Goal: Information Seeking & Learning: Learn about a topic

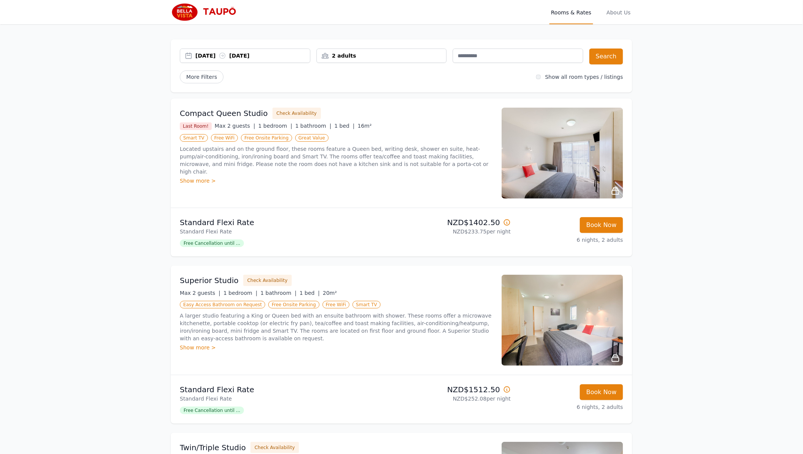
click at [515, 275] on img at bounding box center [562, 320] width 121 height 91
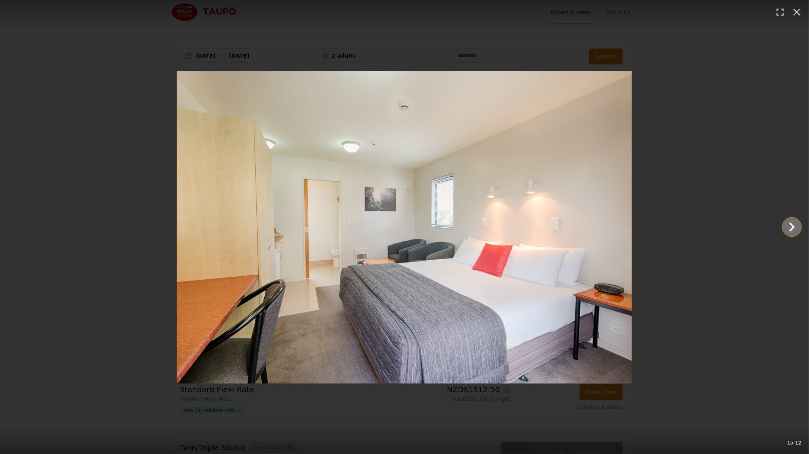
click at [794, 229] on icon "Show slide 2 of 12" at bounding box center [792, 227] width 18 height 18
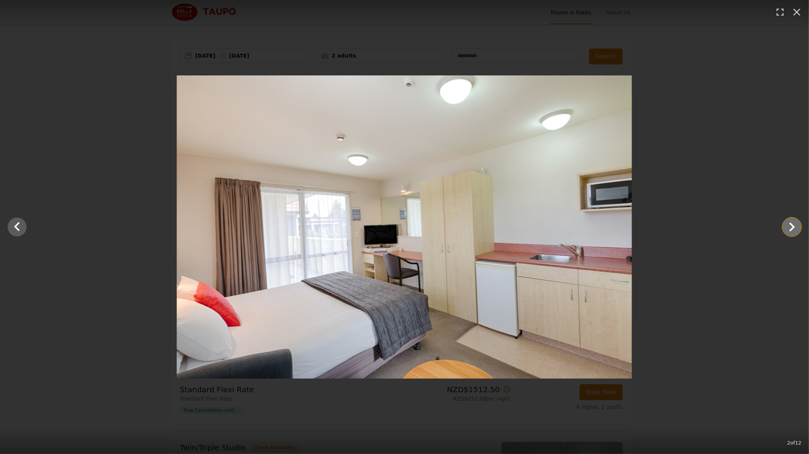
click at [794, 229] on icon "Show slide 3 of 12" at bounding box center [792, 227] width 18 height 18
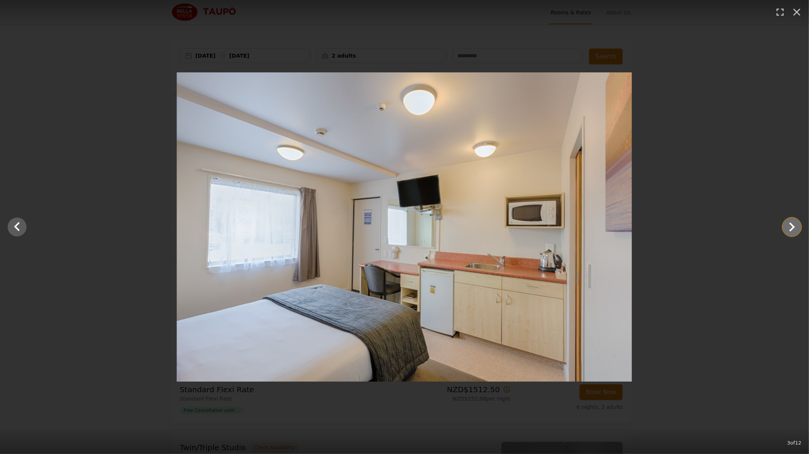
click at [794, 229] on icon "Show slide 4 of 12" at bounding box center [792, 227] width 18 height 18
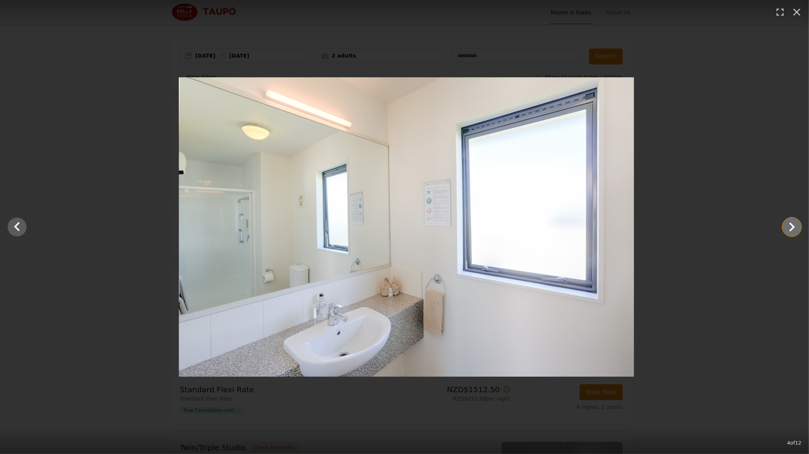
click at [794, 229] on icon "Show slide 5 of 12" at bounding box center [792, 227] width 18 height 18
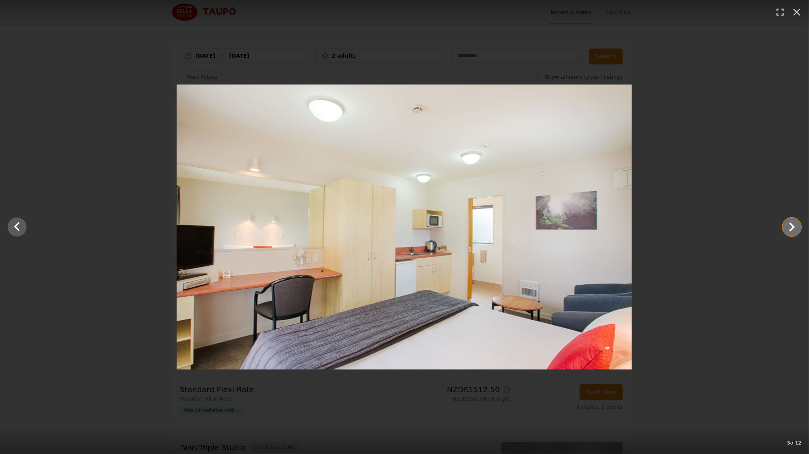
click at [794, 229] on icon "Show slide 6 of 12" at bounding box center [792, 227] width 18 height 18
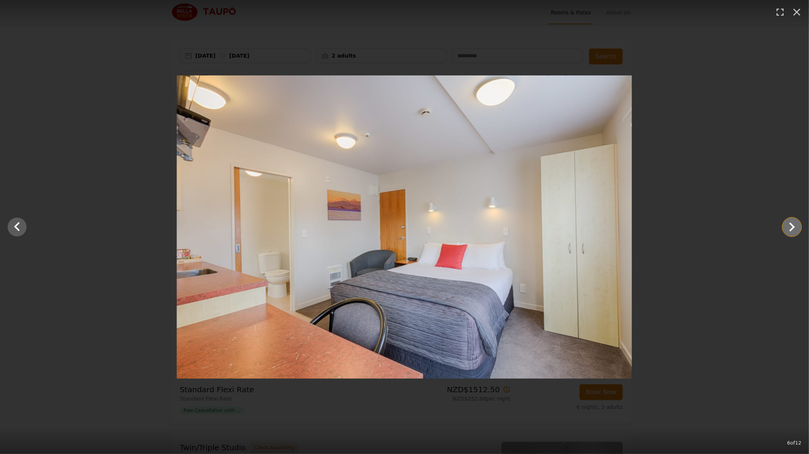
click at [794, 229] on icon "Show slide 7 of 12" at bounding box center [792, 227] width 18 height 18
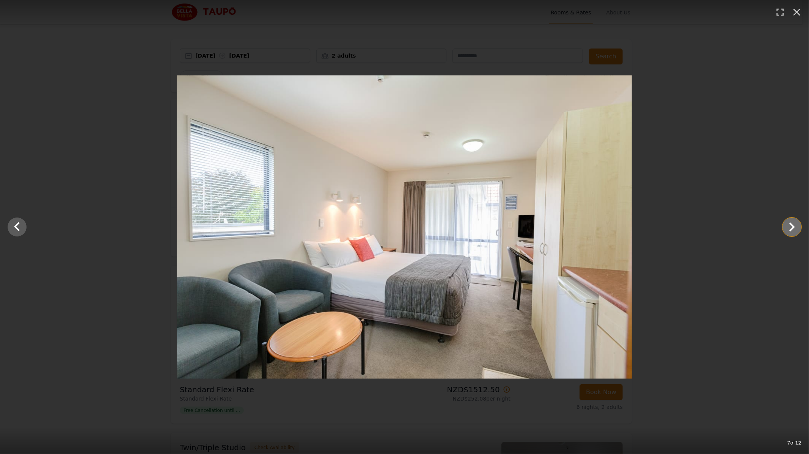
click at [794, 229] on icon "Show slide 8 of 12" at bounding box center [792, 227] width 18 height 18
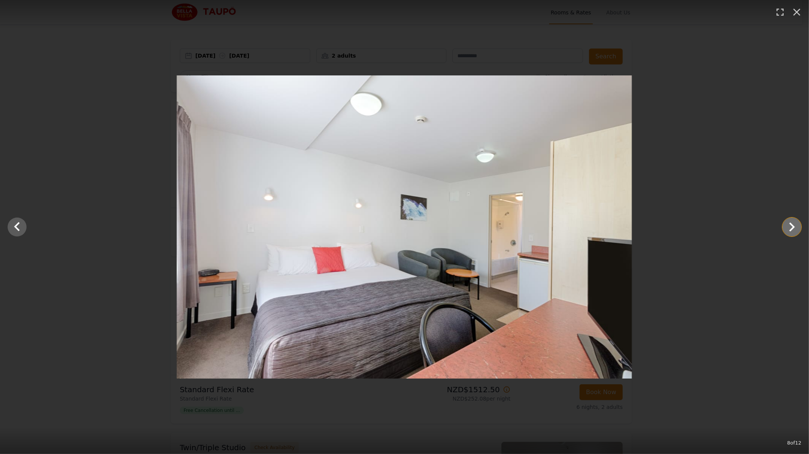
click at [794, 229] on icon "Show slide 9 of 12" at bounding box center [792, 227] width 18 height 18
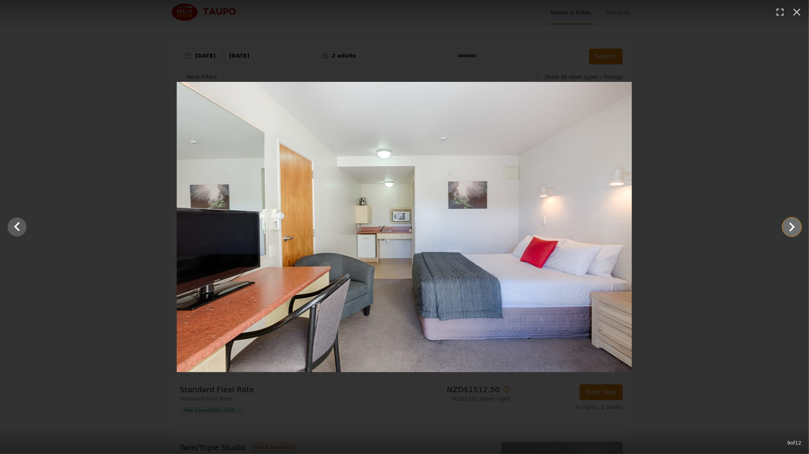
click at [794, 229] on icon "Show slide 10 of 12" at bounding box center [792, 227] width 18 height 18
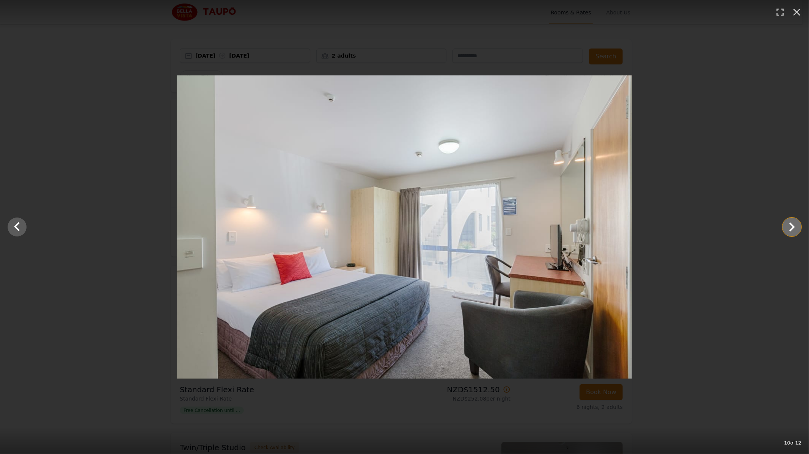
click at [794, 229] on icon "Show slide 11 of 12" at bounding box center [792, 227] width 18 height 18
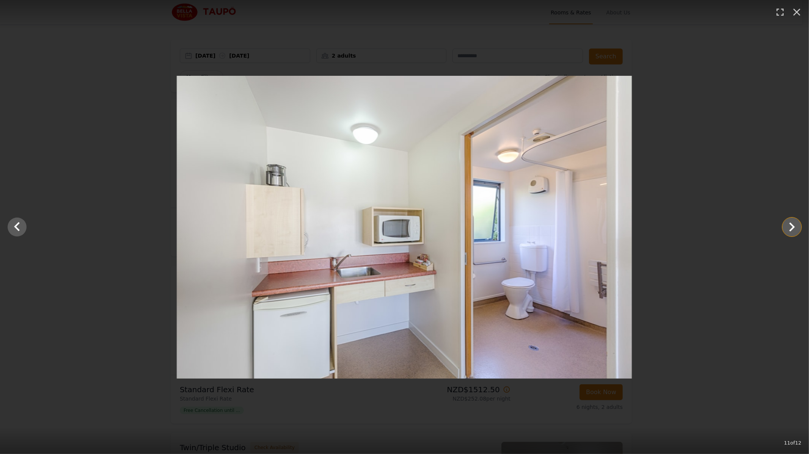
click at [794, 229] on icon "Show slide 12 of 12" at bounding box center [792, 227] width 18 height 18
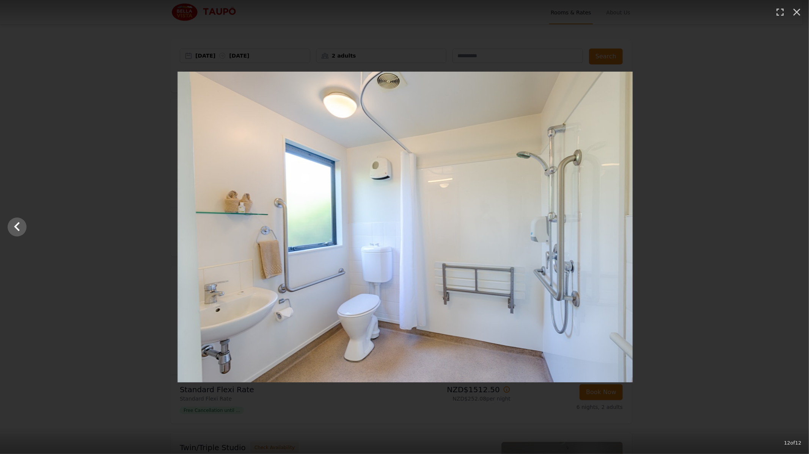
click at [792, 231] on div at bounding box center [405, 227] width 809 height 311
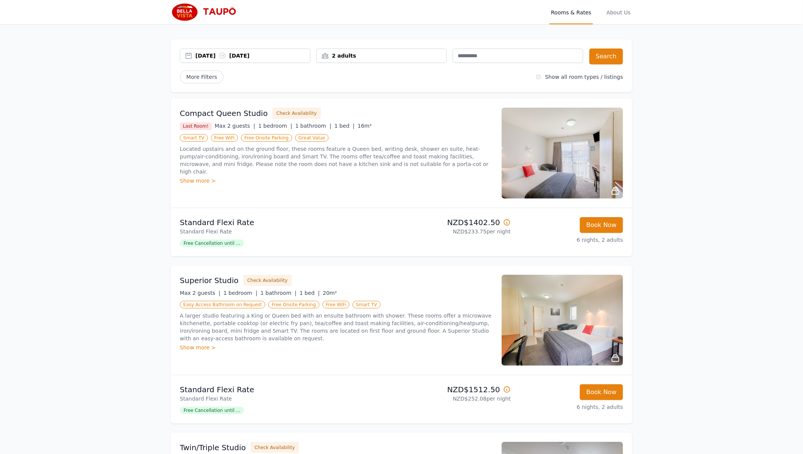
click at [537, 108] on img at bounding box center [562, 153] width 121 height 91
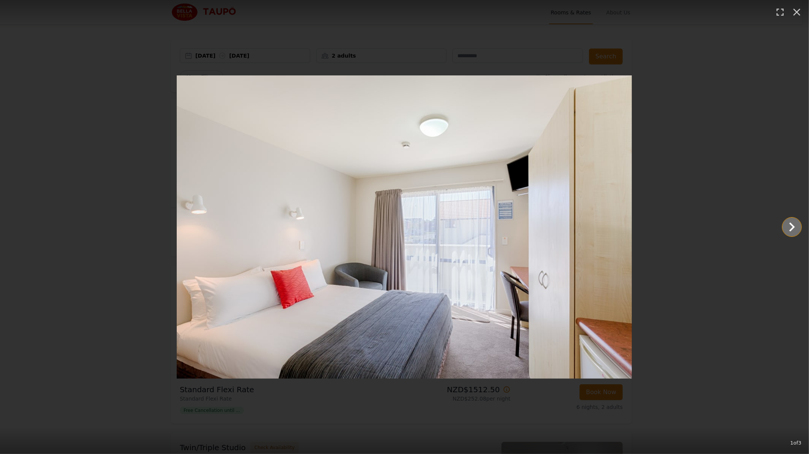
click at [784, 228] on icon "Show slide 2 of 3" at bounding box center [792, 227] width 18 height 18
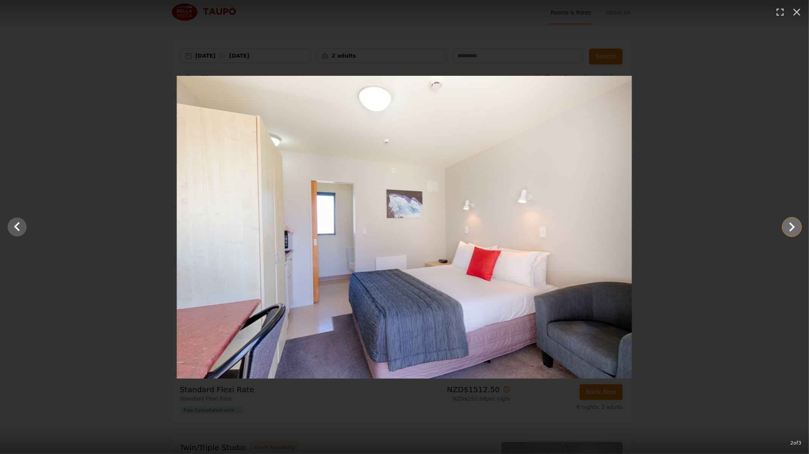
click at [784, 228] on icon "Show slide 3 of 3" at bounding box center [792, 227] width 18 height 18
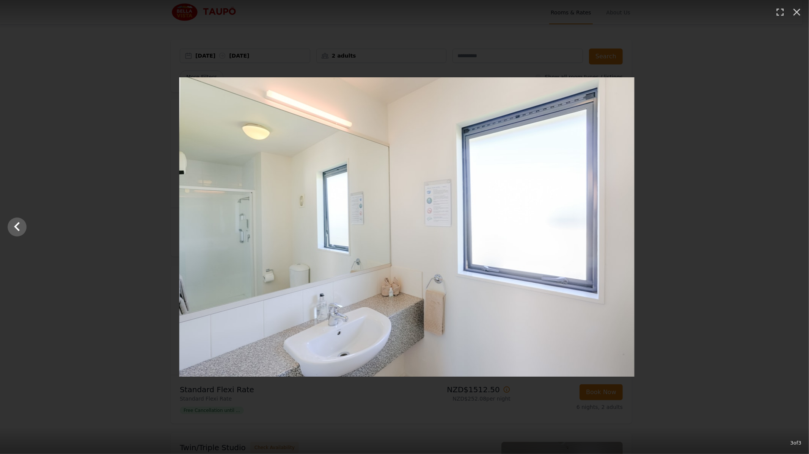
click at [784, 228] on div at bounding box center [407, 227] width 809 height 300
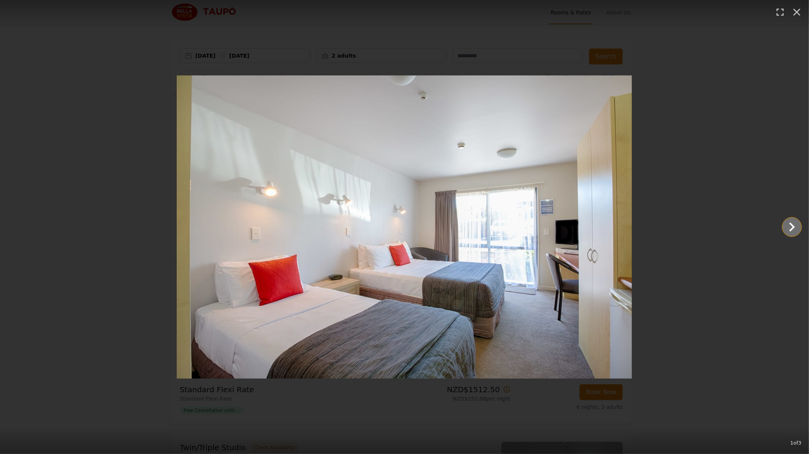
click at [793, 233] on icon "Show slide 2 of 3" at bounding box center [792, 227] width 18 height 18
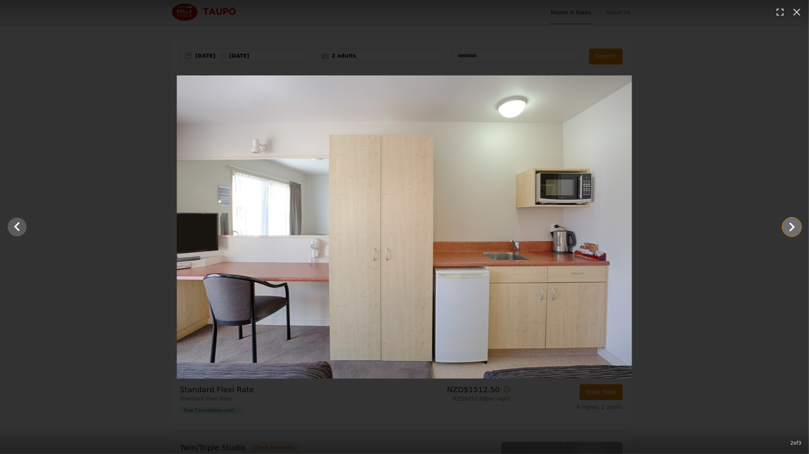
click at [793, 233] on icon "Show slide 3 of 3" at bounding box center [792, 227] width 18 height 18
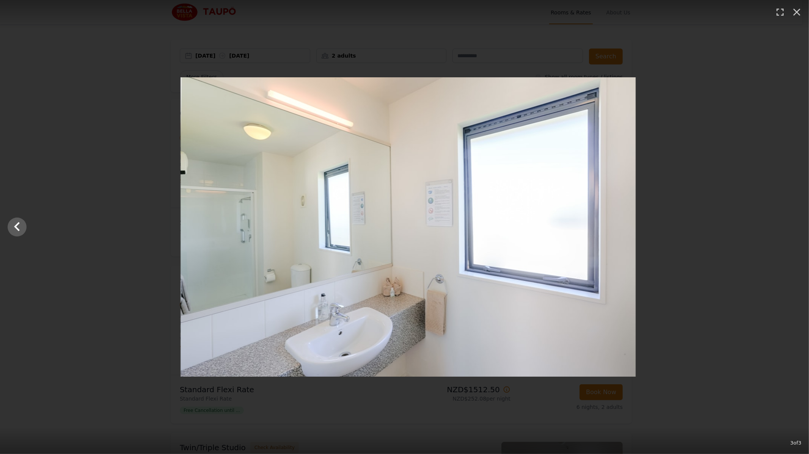
click at [793, 233] on div at bounding box center [408, 227] width 809 height 300
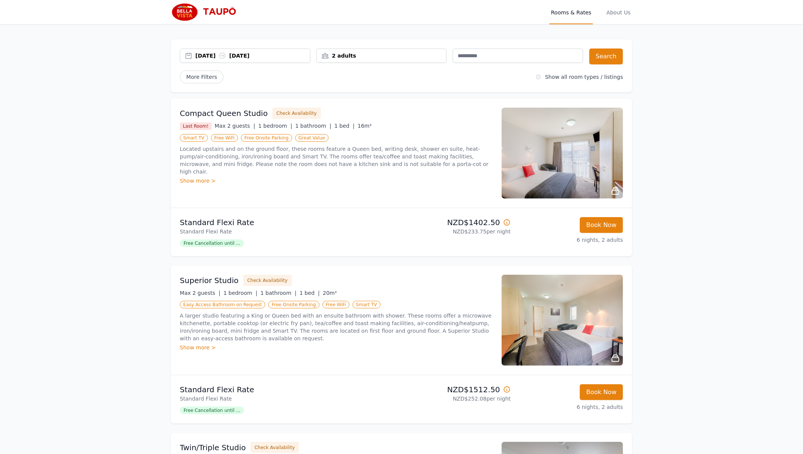
scroll to position [38, 0]
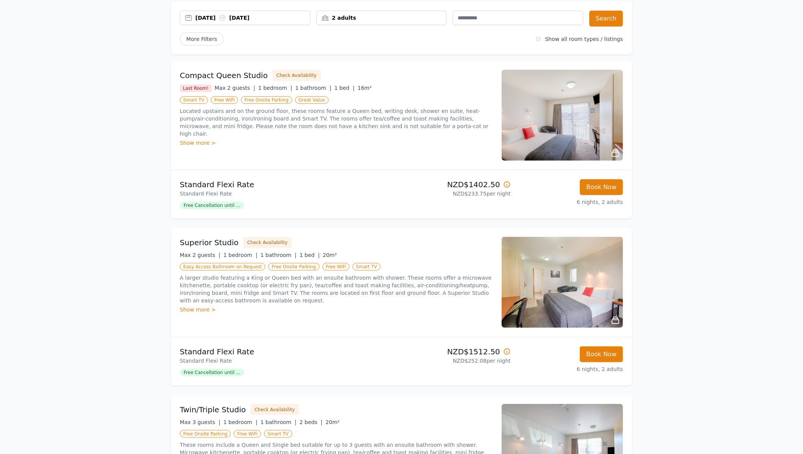
click at [553, 404] on img at bounding box center [562, 449] width 121 height 91
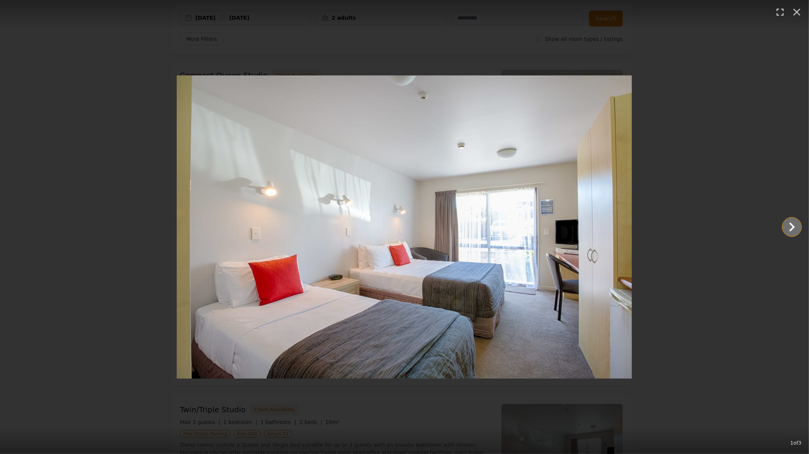
click at [789, 225] on icon "Show slide 2 of 3" at bounding box center [792, 227] width 18 height 18
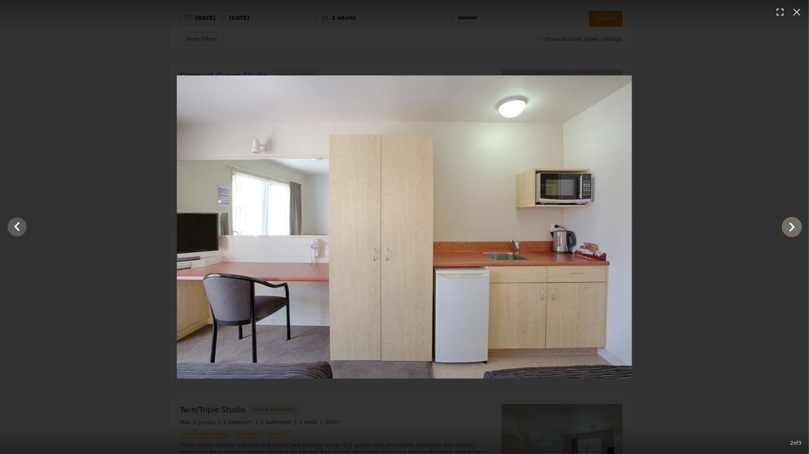
click at [789, 225] on icon "Show slide 3 of 3" at bounding box center [792, 227] width 18 height 18
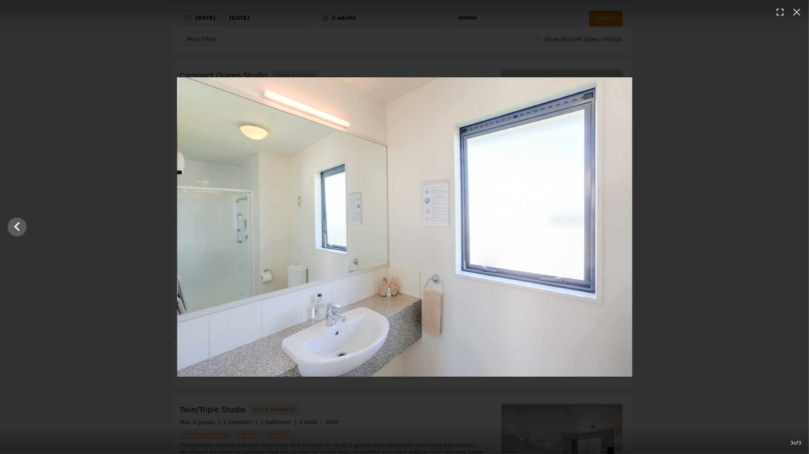
click at [789, 225] on div at bounding box center [404, 227] width 809 height 300
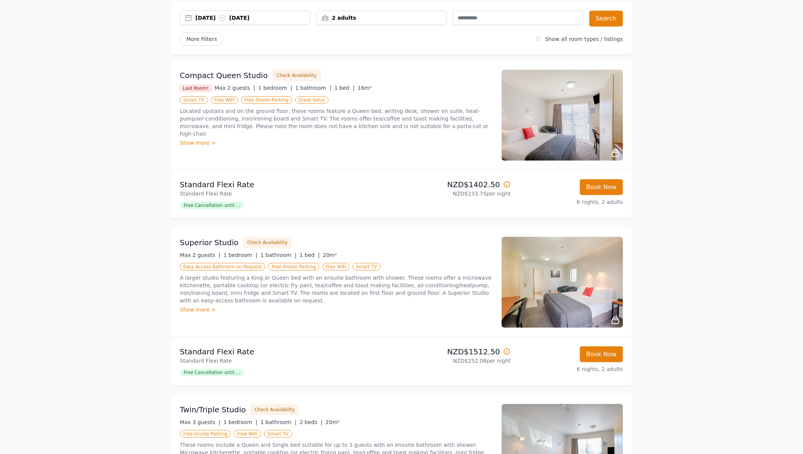
click at [546, 404] on img at bounding box center [562, 449] width 121 height 91
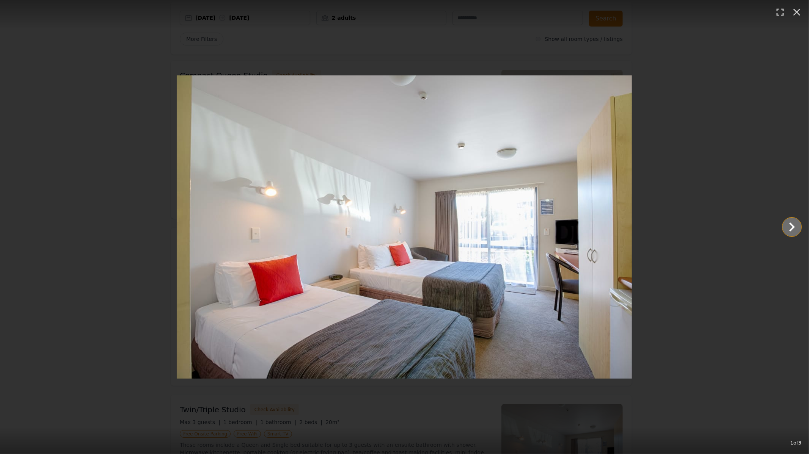
click at [788, 227] on icon "Show slide 2 of 3" at bounding box center [792, 227] width 18 height 18
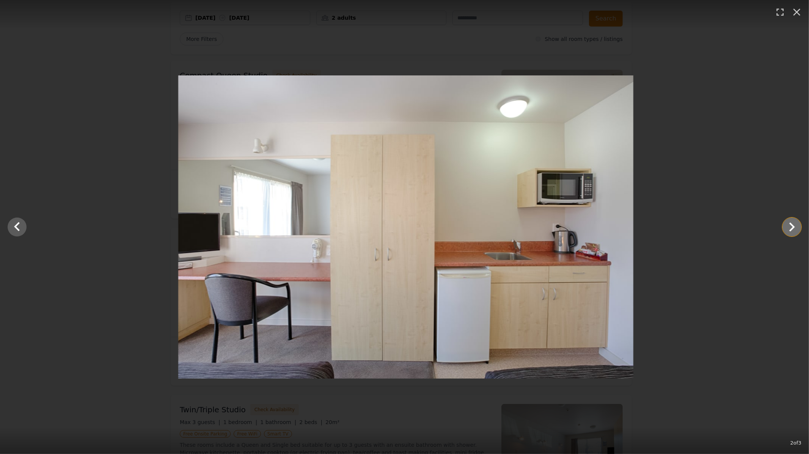
click at [788, 227] on icon "Show slide 3 of 3" at bounding box center [792, 227] width 18 height 18
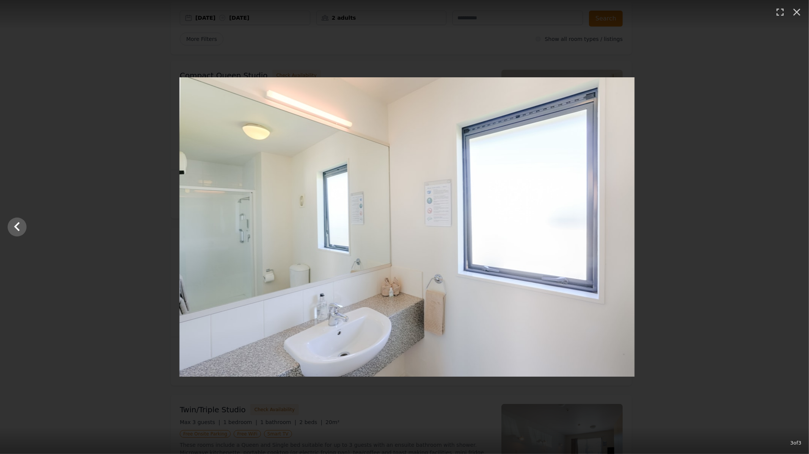
click at [788, 227] on div at bounding box center [407, 227] width 809 height 300
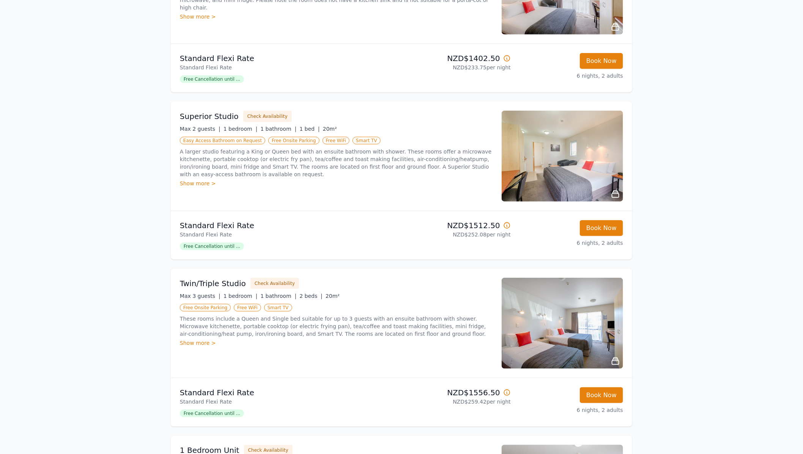
scroll to position [193, 0]
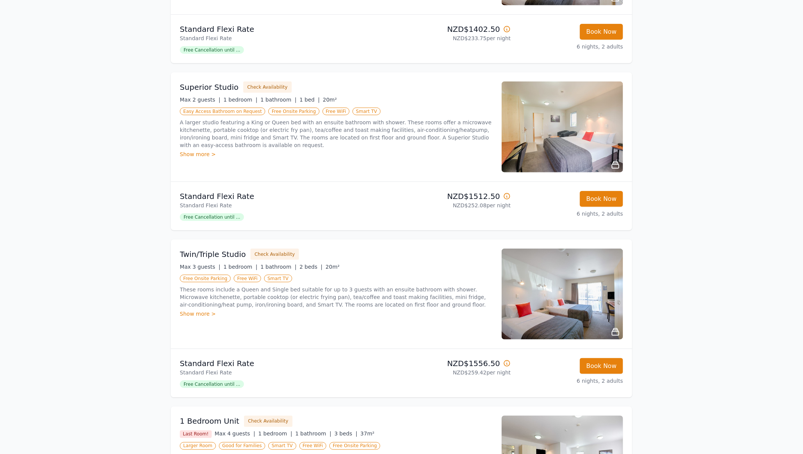
click at [520, 416] on img at bounding box center [562, 461] width 121 height 91
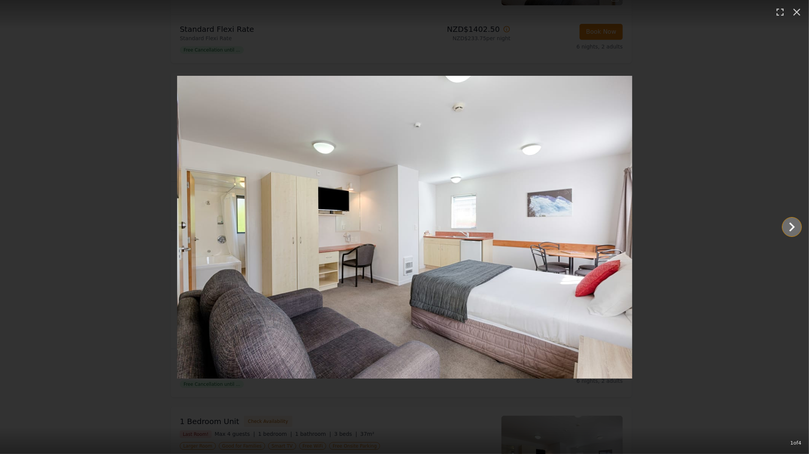
click at [788, 225] on icon "Show slide 2 of 4" at bounding box center [792, 227] width 18 height 18
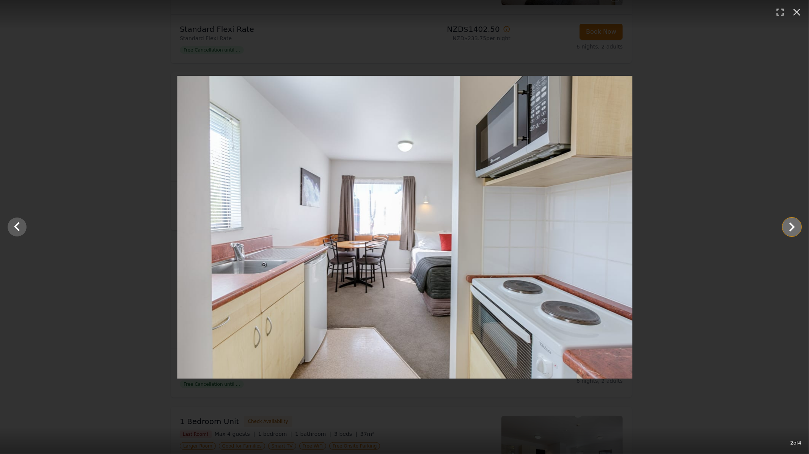
click at [787, 224] on icon "Show slide 3 of 4" at bounding box center [792, 227] width 18 height 18
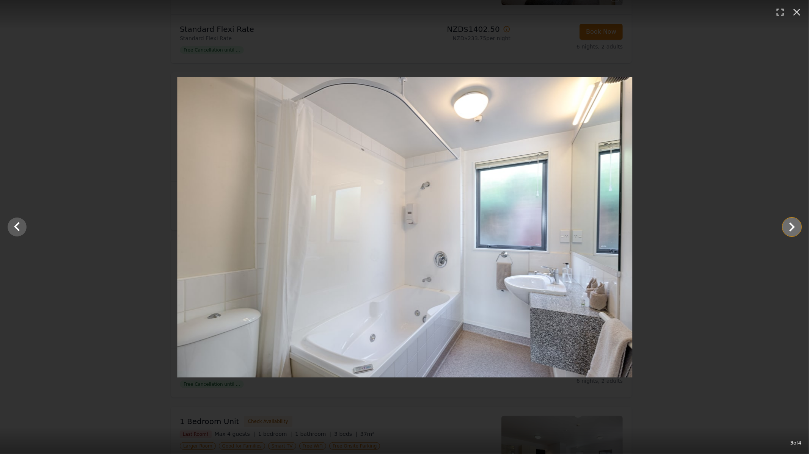
click at [787, 224] on icon "Show slide 4 of 4" at bounding box center [792, 227] width 18 height 18
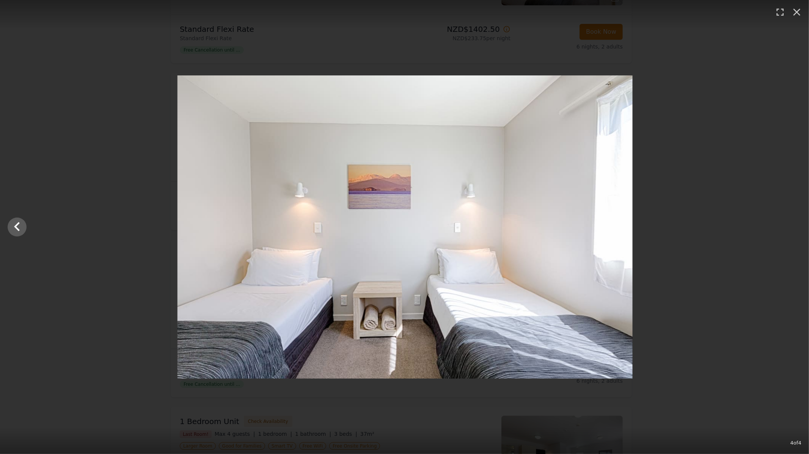
click at [787, 224] on div at bounding box center [404, 226] width 809 height 303
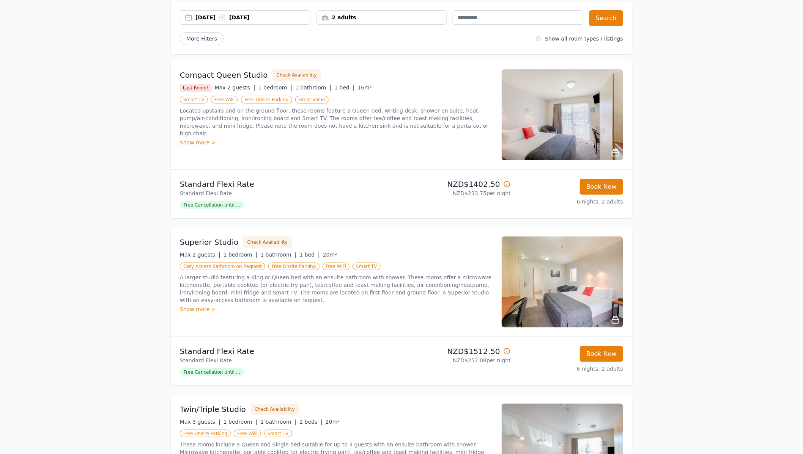
scroll to position [0, 0]
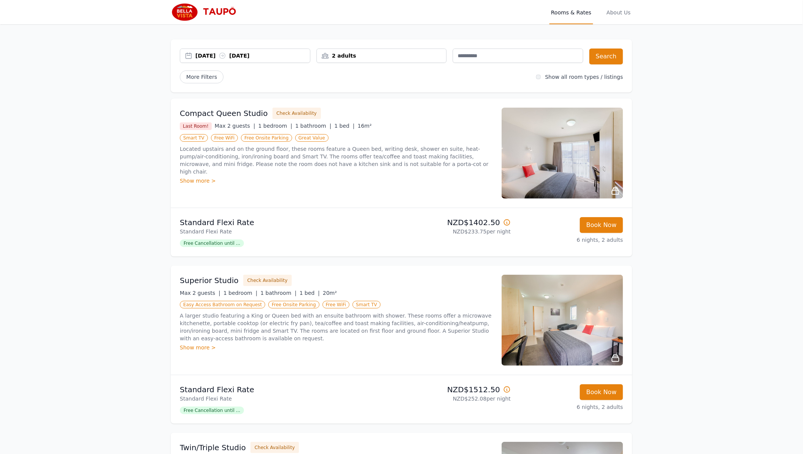
click at [239, 9] on img at bounding box center [207, 12] width 73 height 18
